Goal: Find specific page/section: Find specific page/section

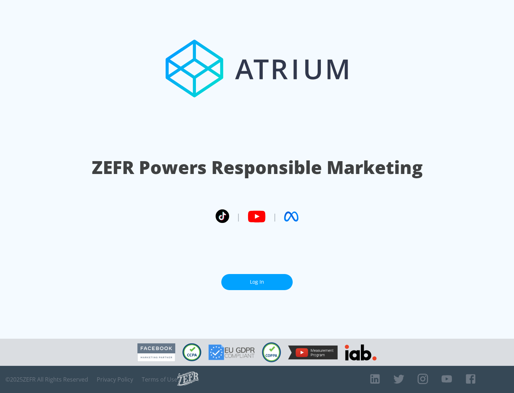
click at [257, 282] on link "Log In" at bounding box center [256, 282] width 71 height 16
